Goal: Use online tool/utility: Utilize a website feature to perform a specific function

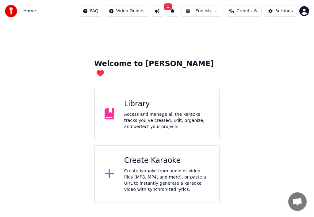
click at [107, 168] on icon at bounding box center [110, 173] width 10 height 11
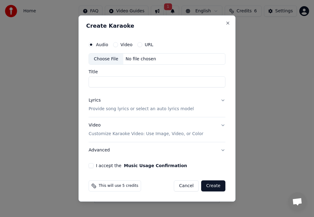
click at [110, 59] on div "Choose File" at bounding box center [106, 58] width 34 height 11
type input "**********"
click at [120, 107] on p "Provide song lyrics or select an auto lyrics model" at bounding box center [141, 109] width 105 height 6
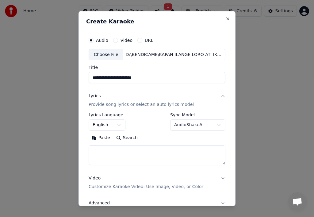
click at [105, 137] on button "Paste" at bounding box center [101, 138] width 25 height 10
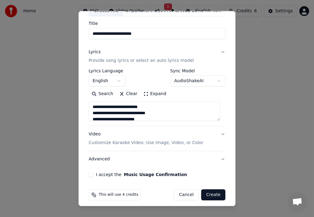
scroll to position [48, 0]
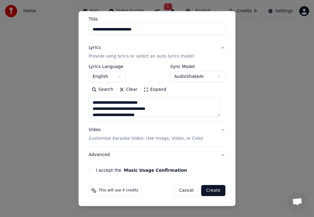
click at [163, 137] on p "Customize Karaoke Video: Use Image, Video, or Color" at bounding box center [146, 138] width 115 height 6
type textarea "**********"
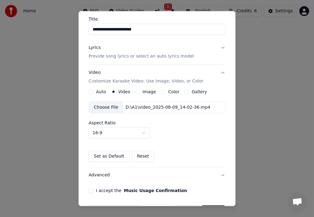
click at [147, 91] on label "Image" at bounding box center [150, 91] width 14 height 4
click at [140, 91] on button "Image" at bounding box center [137, 91] width 5 height 5
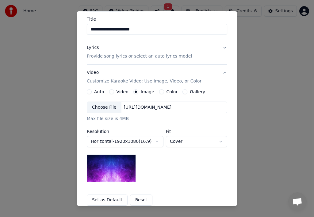
click at [102, 105] on div "Choose File" at bounding box center [104, 107] width 34 height 11
click at [106, 107] on div "Choose File" at bounding box center [104, 107] width 34 height 11
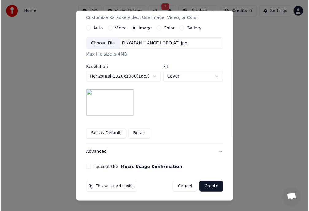
scroll to position [112, 0]
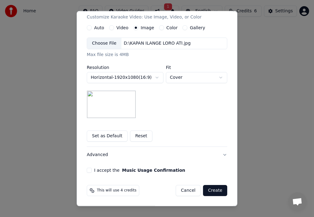
drag, startPoint x: 90, startPoint y: 171, endPoint x: 97, endPoint y: 172, distance: 7.1
click at [90, 171] on div "I accept the Music Usage Confirmation" at bounding box center [157, 169] width 141 height 5
click at [87, 170] on button "I accept the Music Usage Confirmation" at bounding box center [89, 169] width 5 height 5
drag, startPoint x: 212, startPoint y: 189, endPoint x: 212, endPoint y: 183, distance: 6.1
click at [212, 187] on button "Create" at bounding box center [215, 190] width 24 height 11
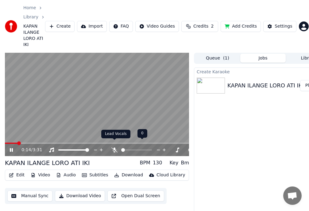
drag, startPoint x: 113, startPoint y: 145, endPoint x: 111, endPoint y: 148, distance: 3.8
click at [113, 148] on icon at bounding box center [114, 150] width 6 height 5
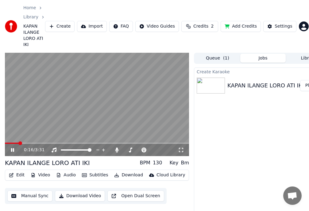
click at [72, 191] on button "Download Video" at bounding box center [80, 196] width 50 height 11
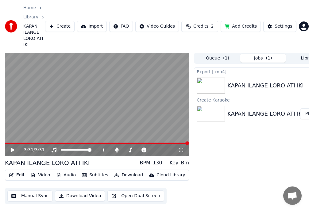
click at [11, 148] on icon at bounding box center [13, 150] width 4 height 4
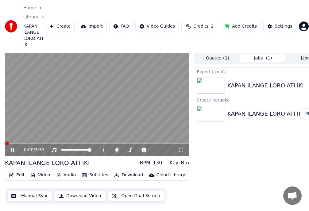
click at [11, 148] on icon at bounding box center [12, 150] width 3 height 4
click at [306, 80] on button "Show" at bounding box center [309, 85] width 22 height 11
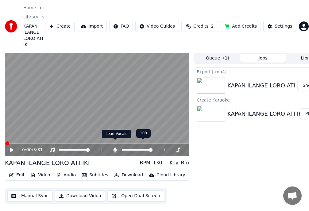
click at [116, 148] on icon at bounding box center [115, 150] width 3 height 5
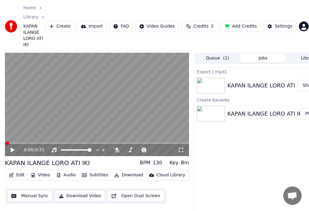
drag, startPoint x: 72, startPoint y: 190, endPoint x: 69, endPoint y: 182, distance: 8.4
click at [72, 191] on button "Download Video" at bounding box center [80, 196] width 50 height 11
